Goal: Task Accomplishment & Management: Manage account settings

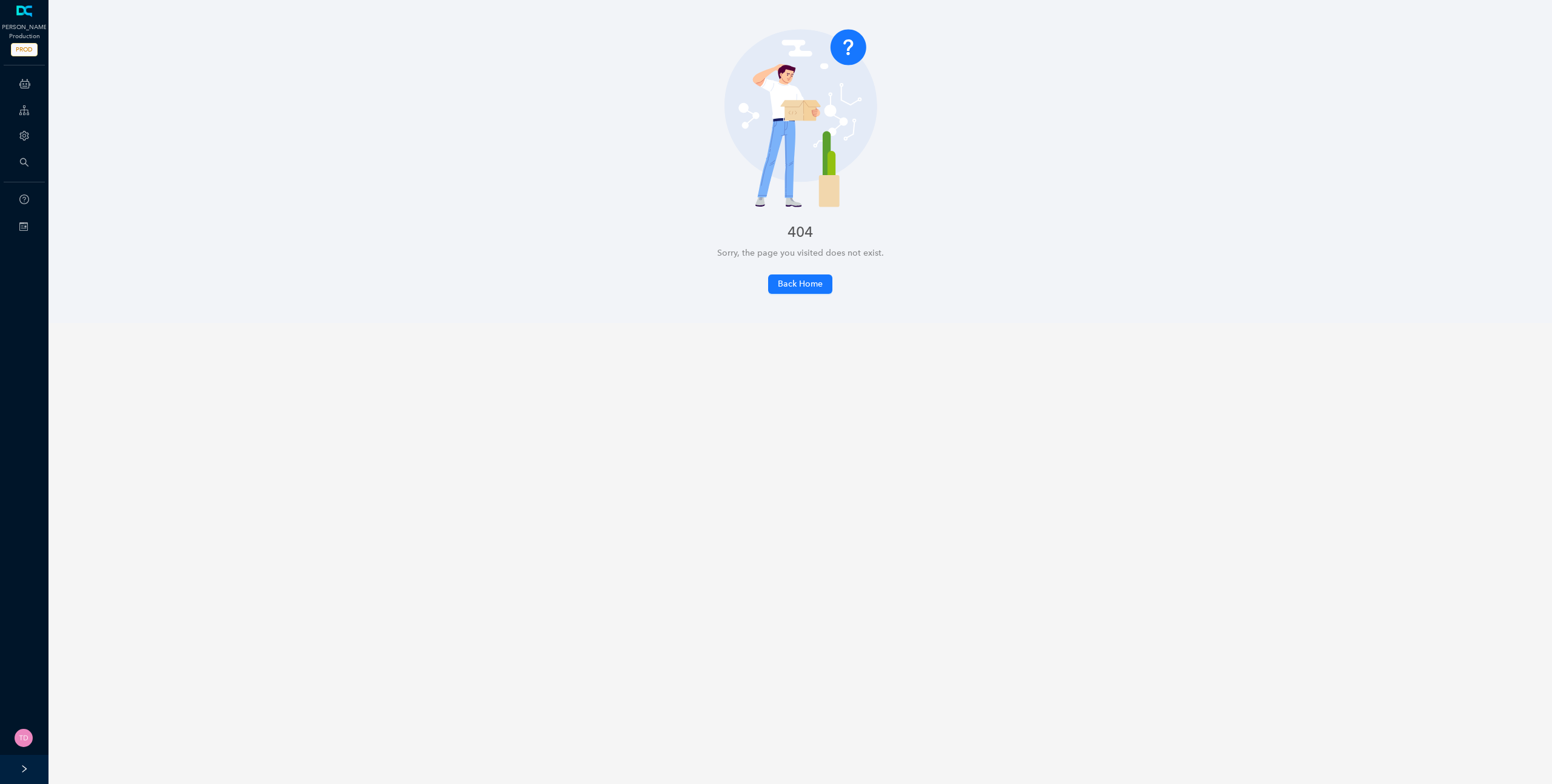
drag, startPoint x: 362, startPoint y: 168, endPoint x: 373, endPoint y: 169, distance: 11.0
click at [363, 168] on div "No Found 404 Sorry, the page you visited does not exist. Back Home" at bounding box center [800, 161] width 1503 height 323
click at [782, 287] on span "Back Home" at bounding box center [800, 284] width 45 height 13
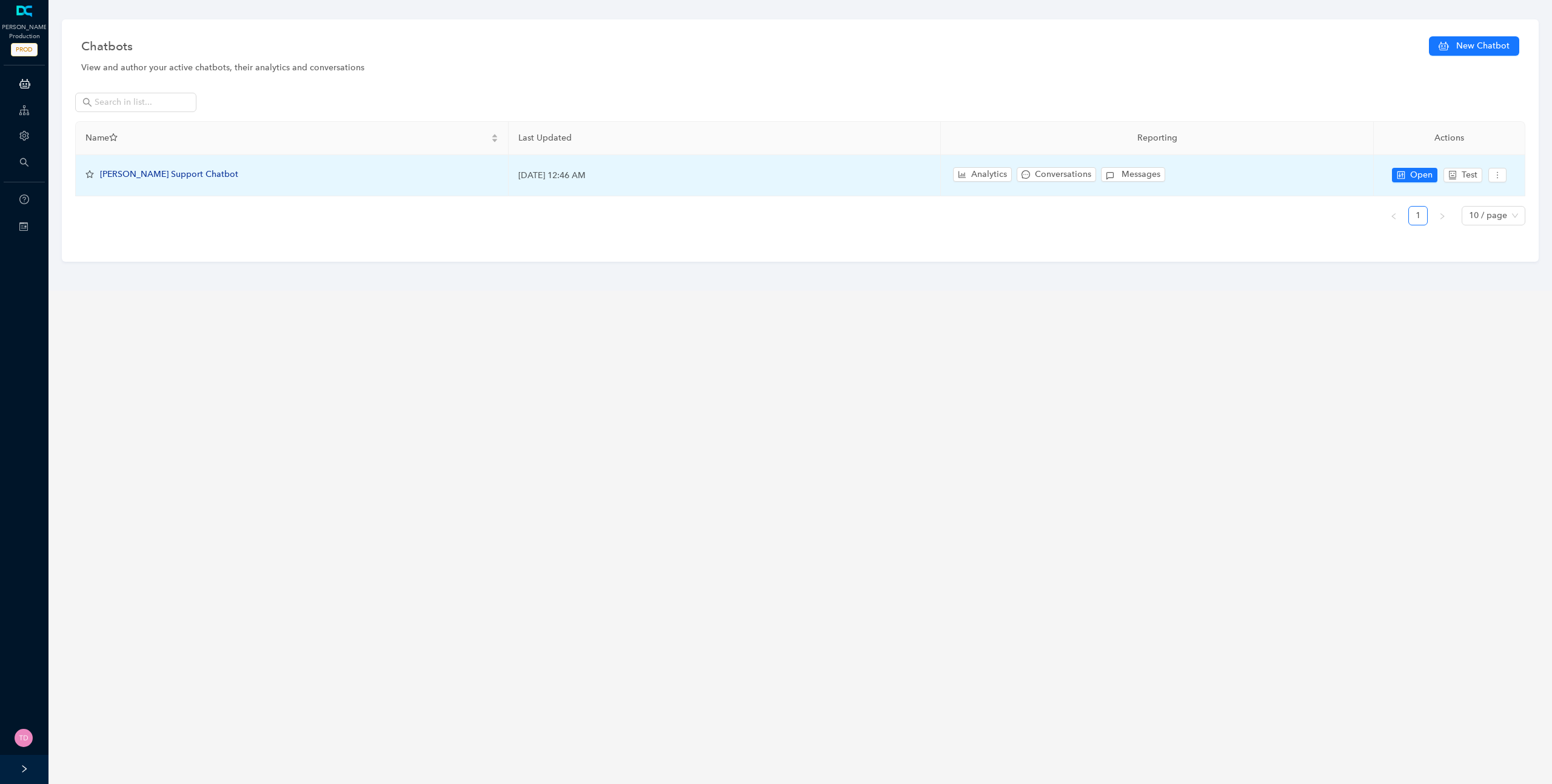
click at [167, 177] on span "Arlo Support Chatbot" at bounding box center [169, 174] width 138 height 10
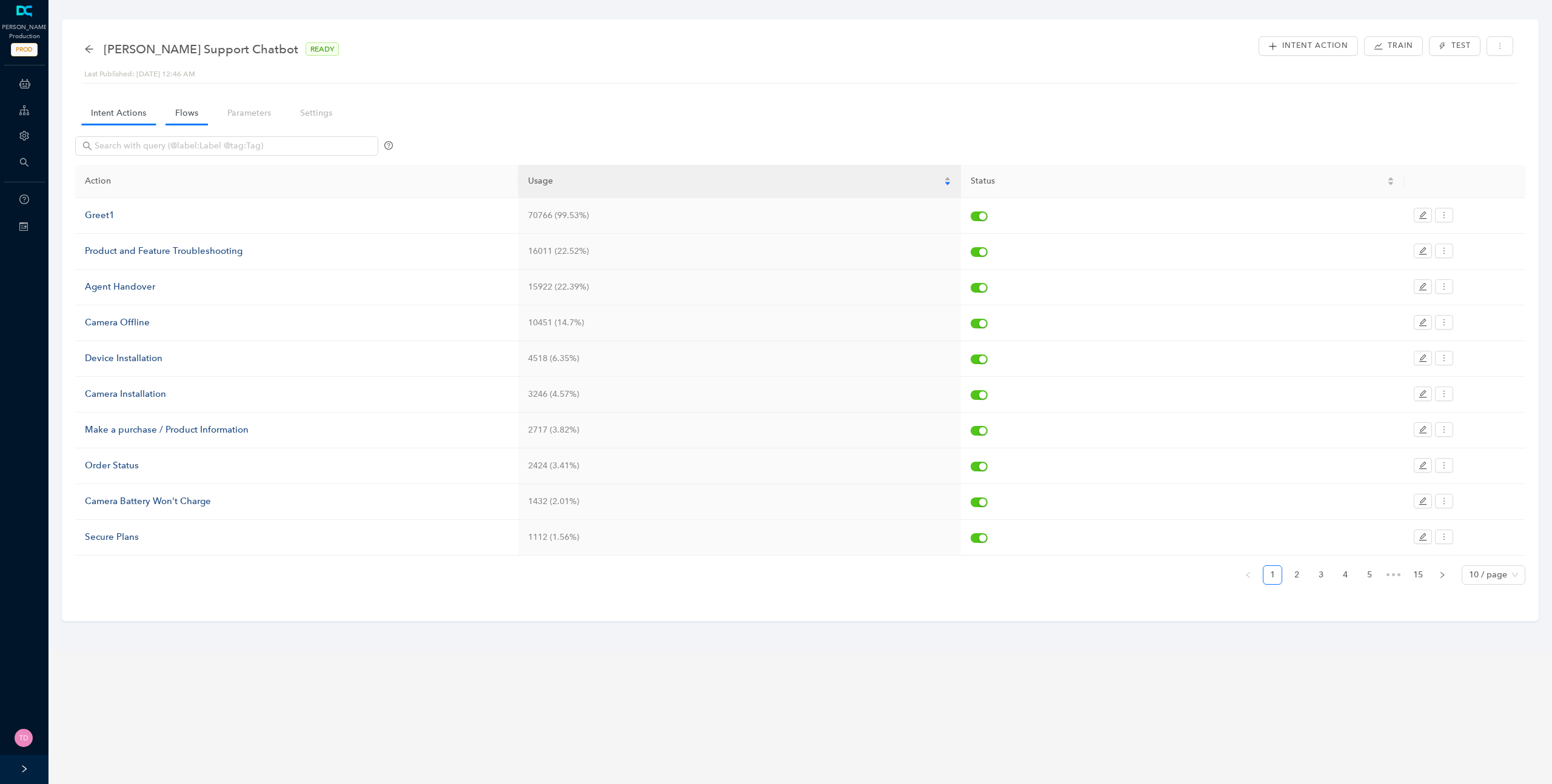
click at [184, 113] on link "Flows" at bounding box center [187, 113] width 43 height 23
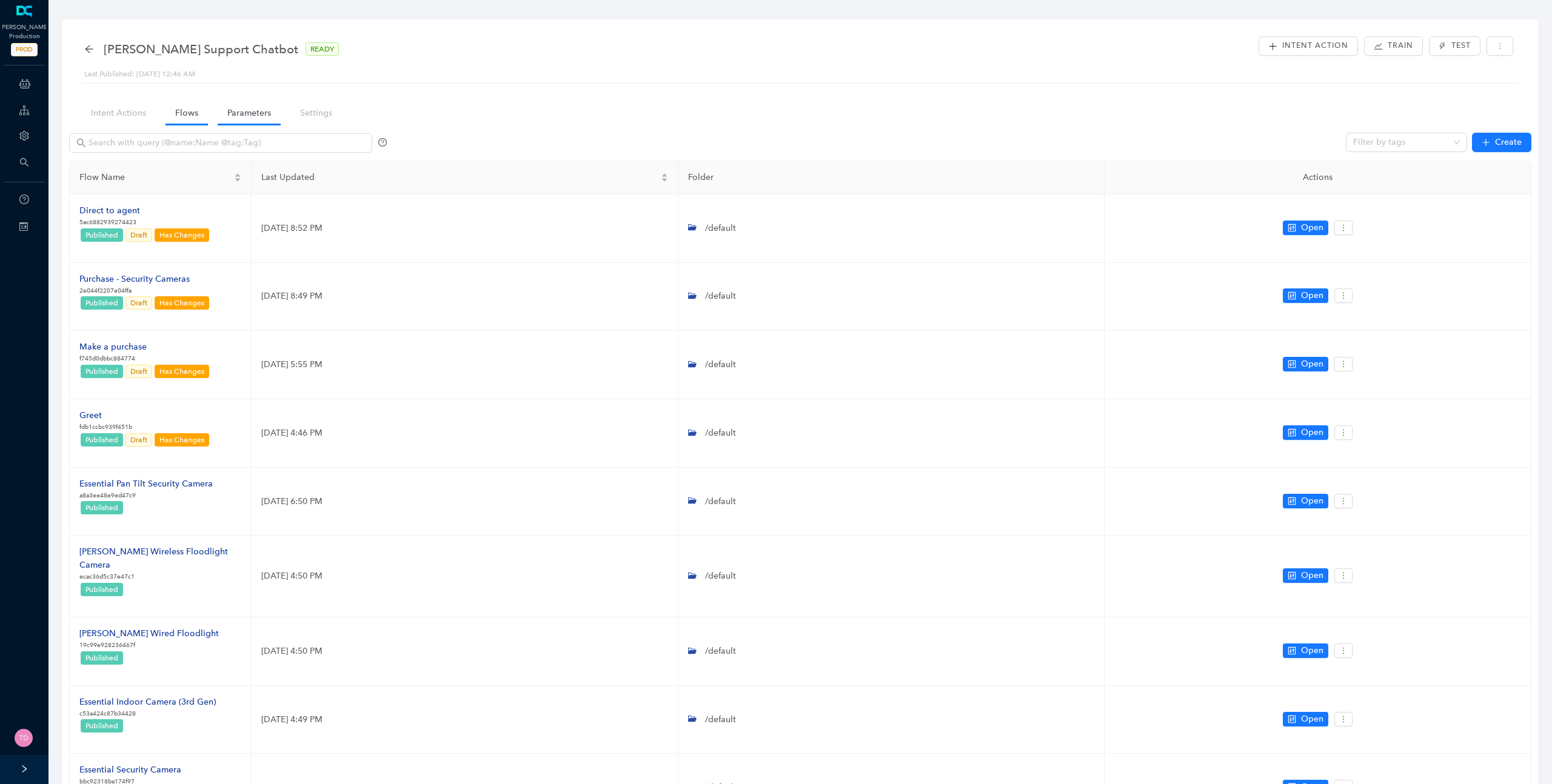
click at [236, 117] on link "Parameters" at bounding box center [249, 113] width 63 height 23
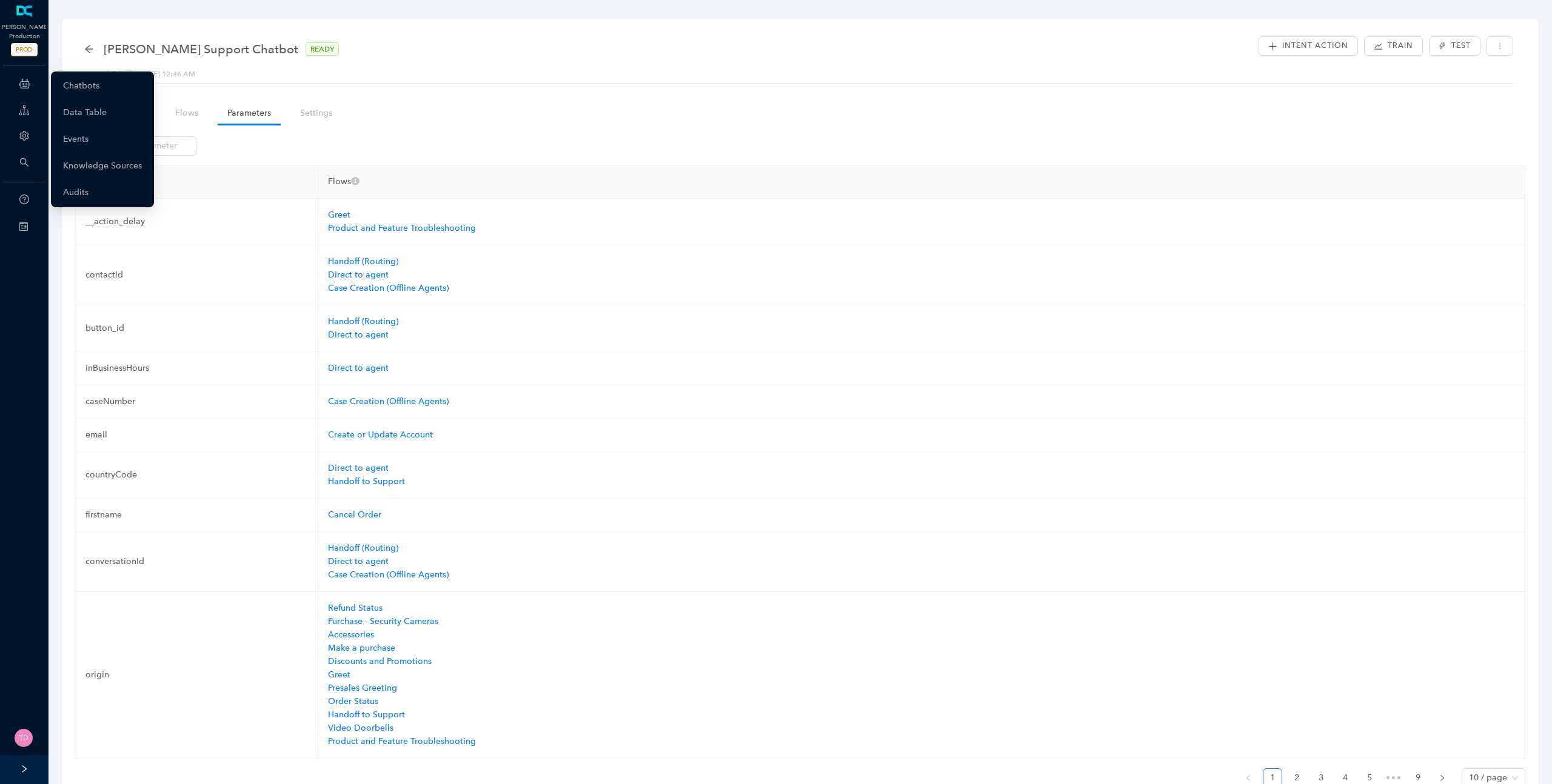
click at [23, 82] on icon at bounding box center [25, 83] width 11 height 24
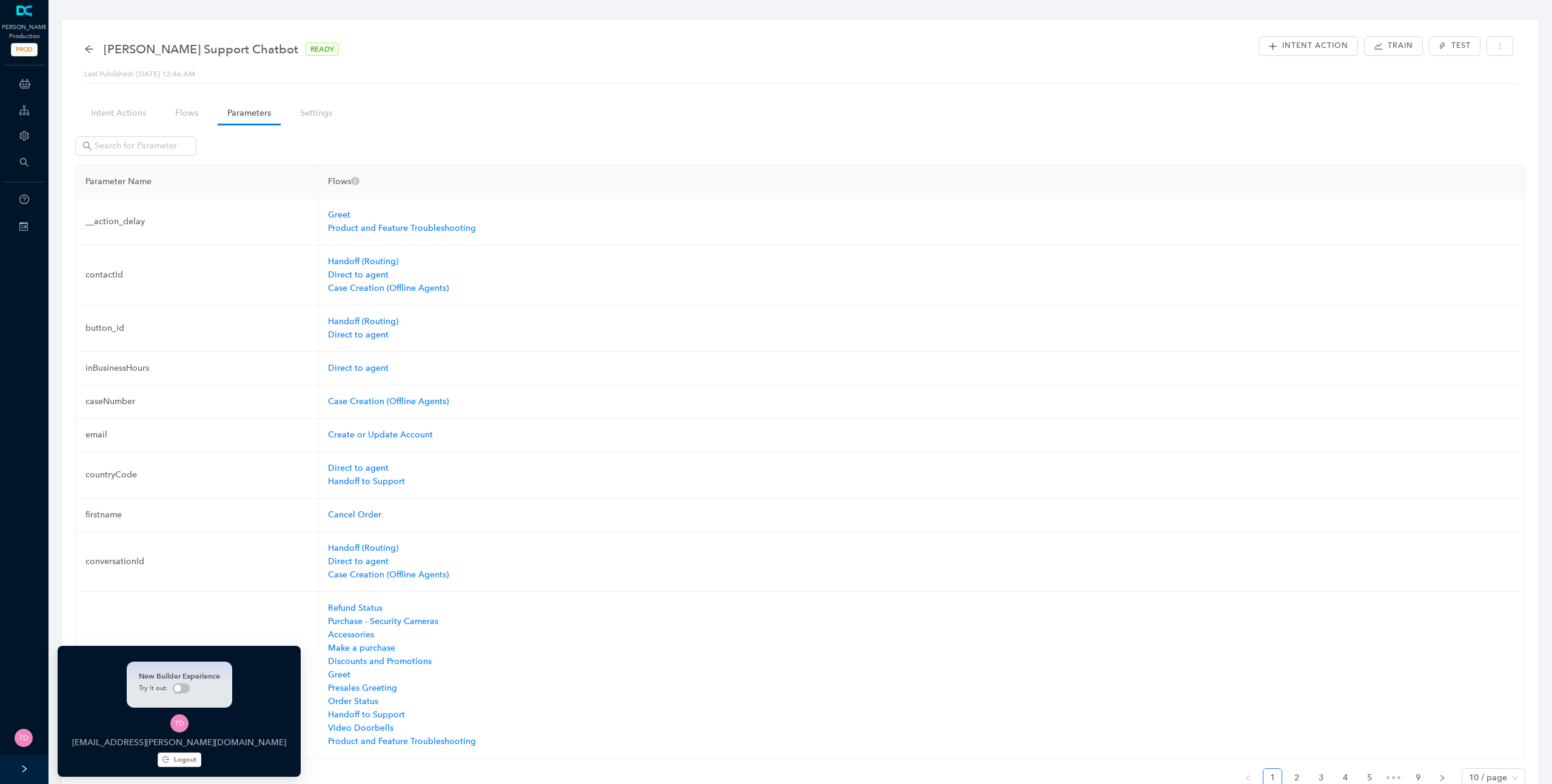
click at [26, 739] on img at bounding box center [23, 737] width 18 height 18
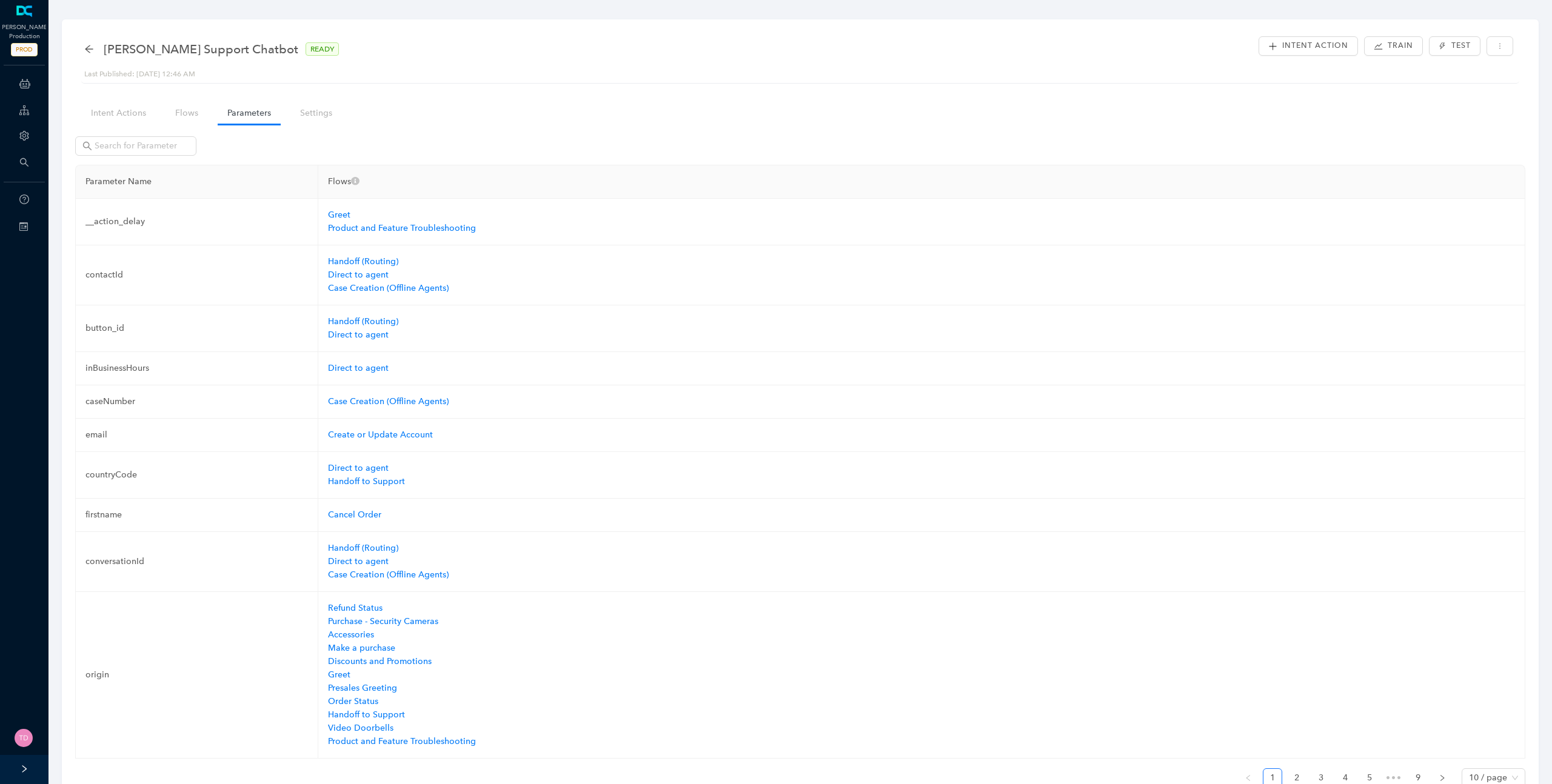
click at [1050, 81] on div "Arlo Support Chatbot READY Last Published: September 5, 2025 12:46 AM Intent Ac…" at bounding box center [800, 59] width 1438 height 50
